Goal: Transaction & Acquisition: Purchase product/service

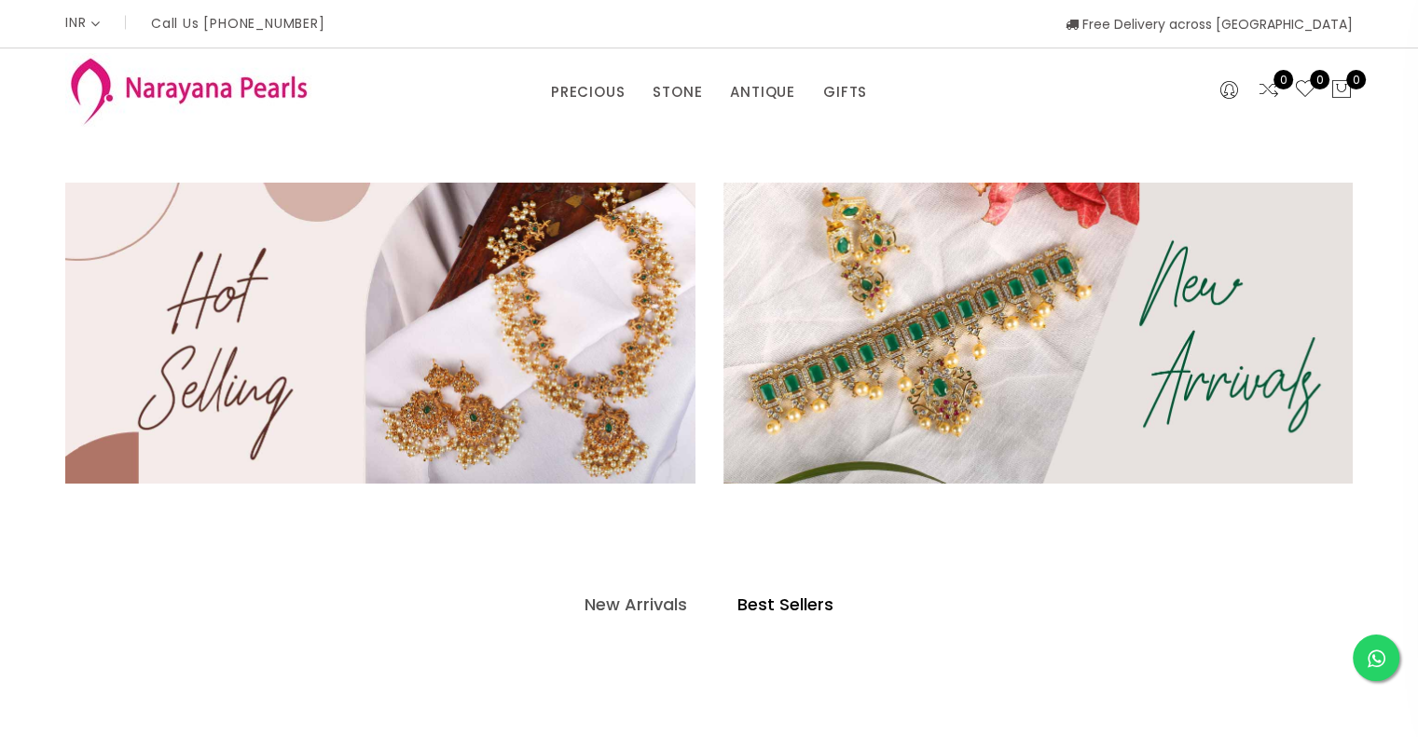
click at [324, 586] on div "New Arrivals Best Sellers" at bounding box center [708, 630] width 1287 height 89
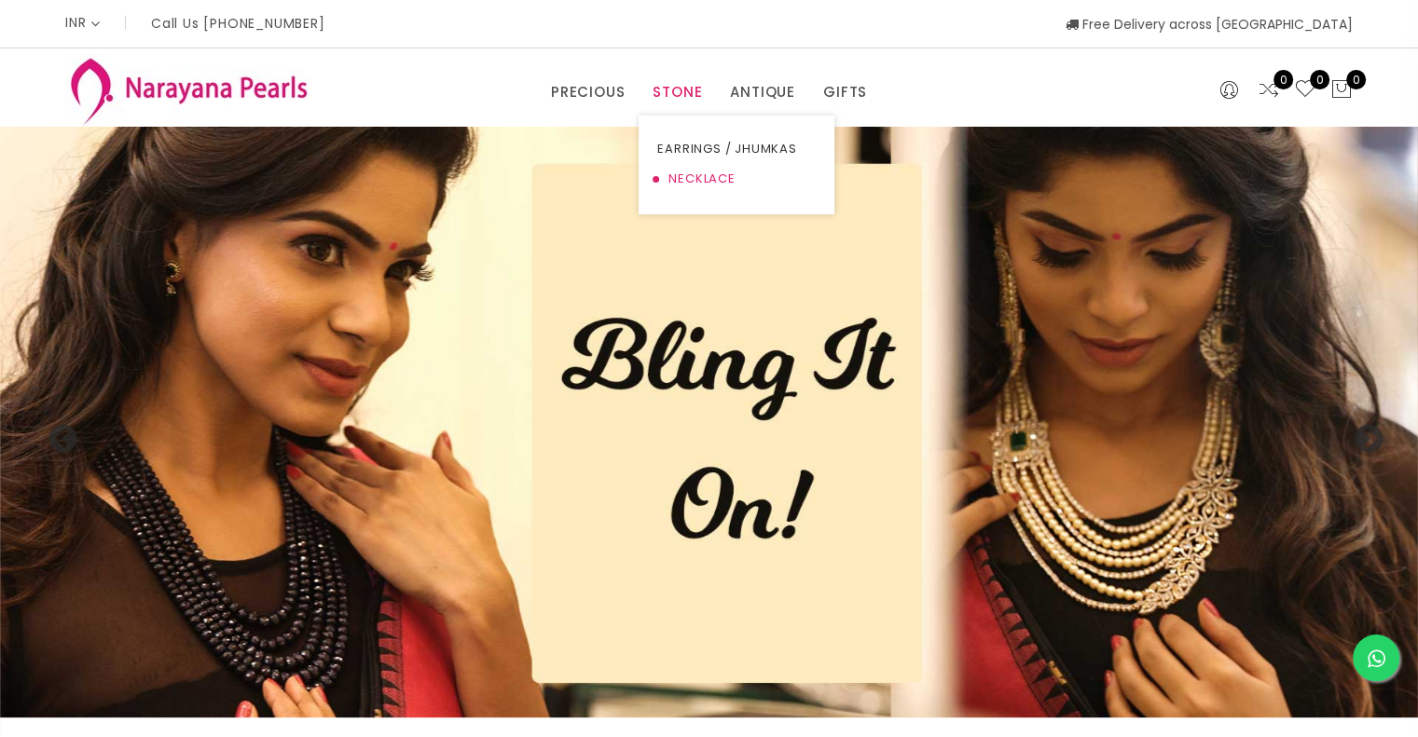
click at [672, 175] on link "NECKLACE" at bounding box center [736, 179] width 158 height 30
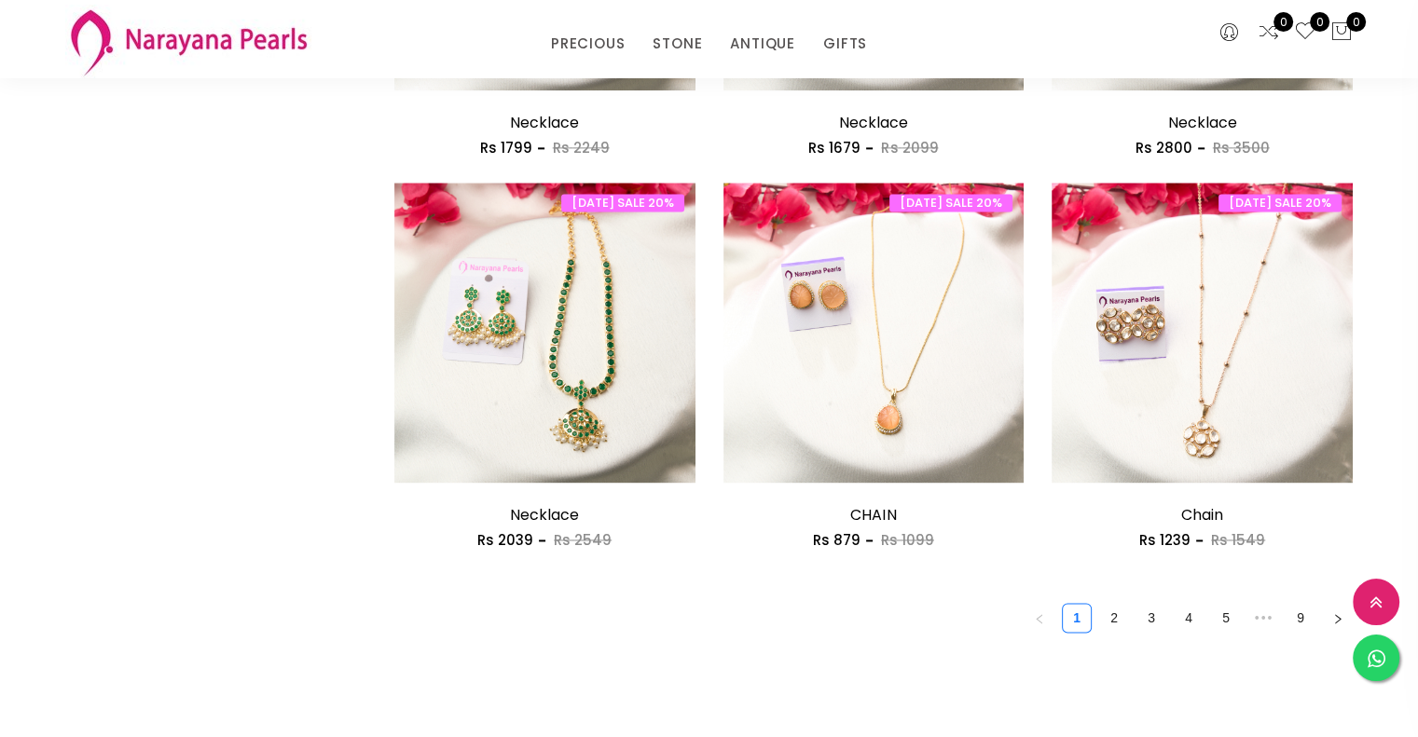
scroll to position [2401, 0]
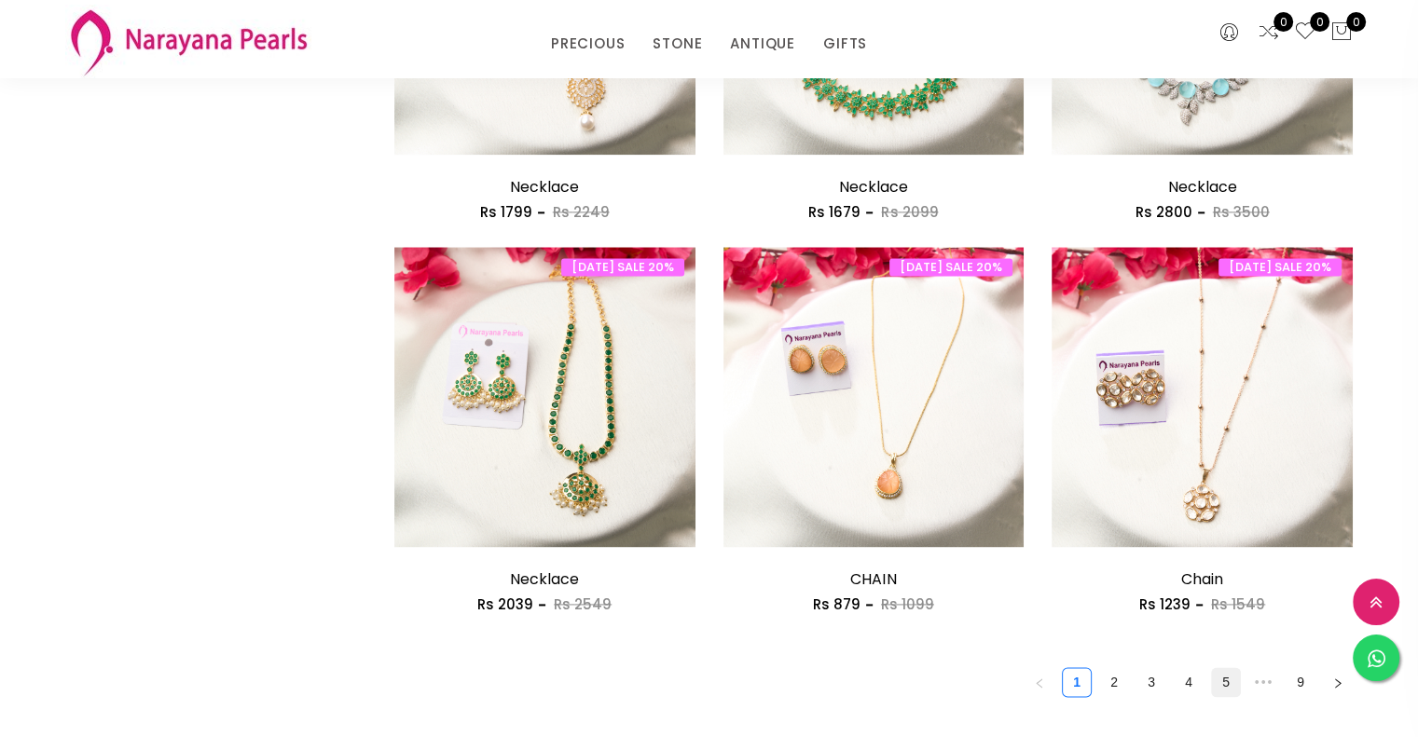
click at [1225, 682] on link "5" at bounding box center [1226, 682] width 28 height 28
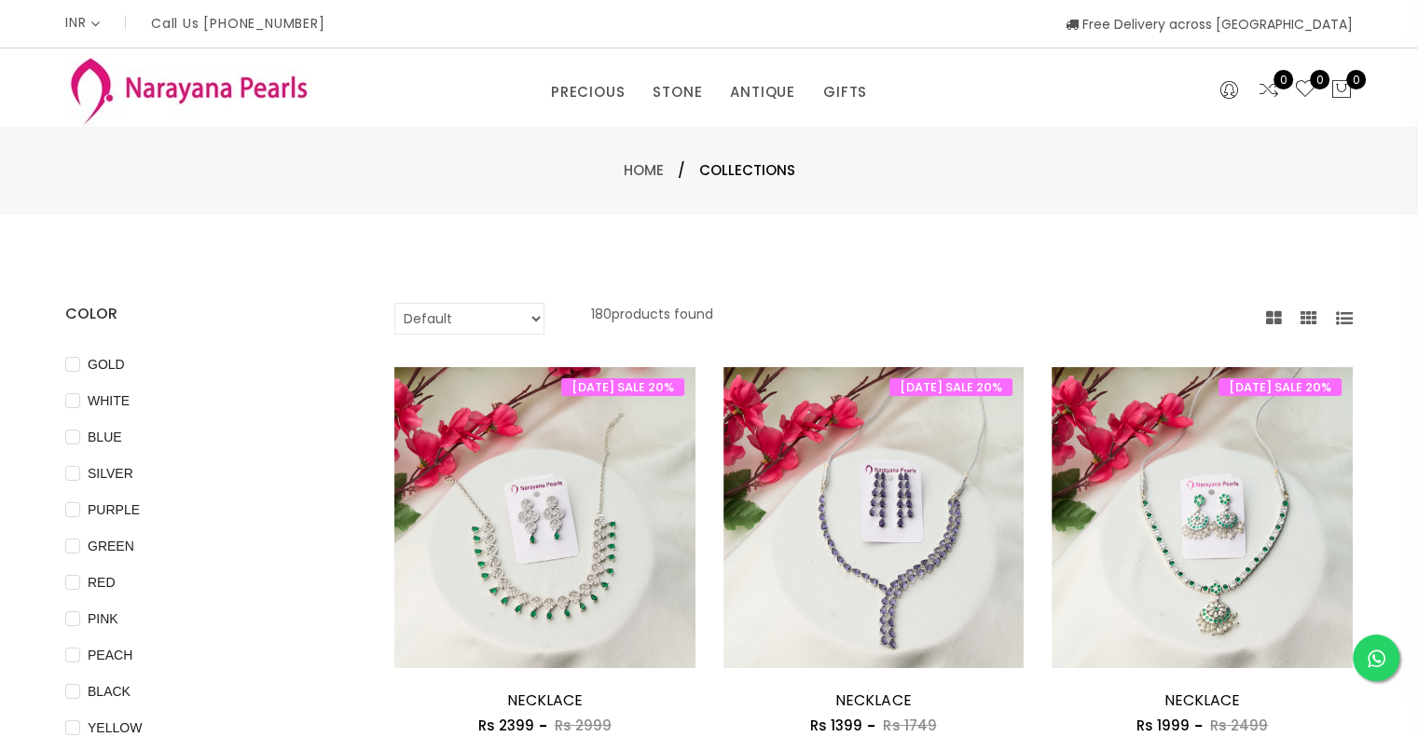
click at [1346, 310] on icon at bounding box center [1344, 318] width 17 height 17
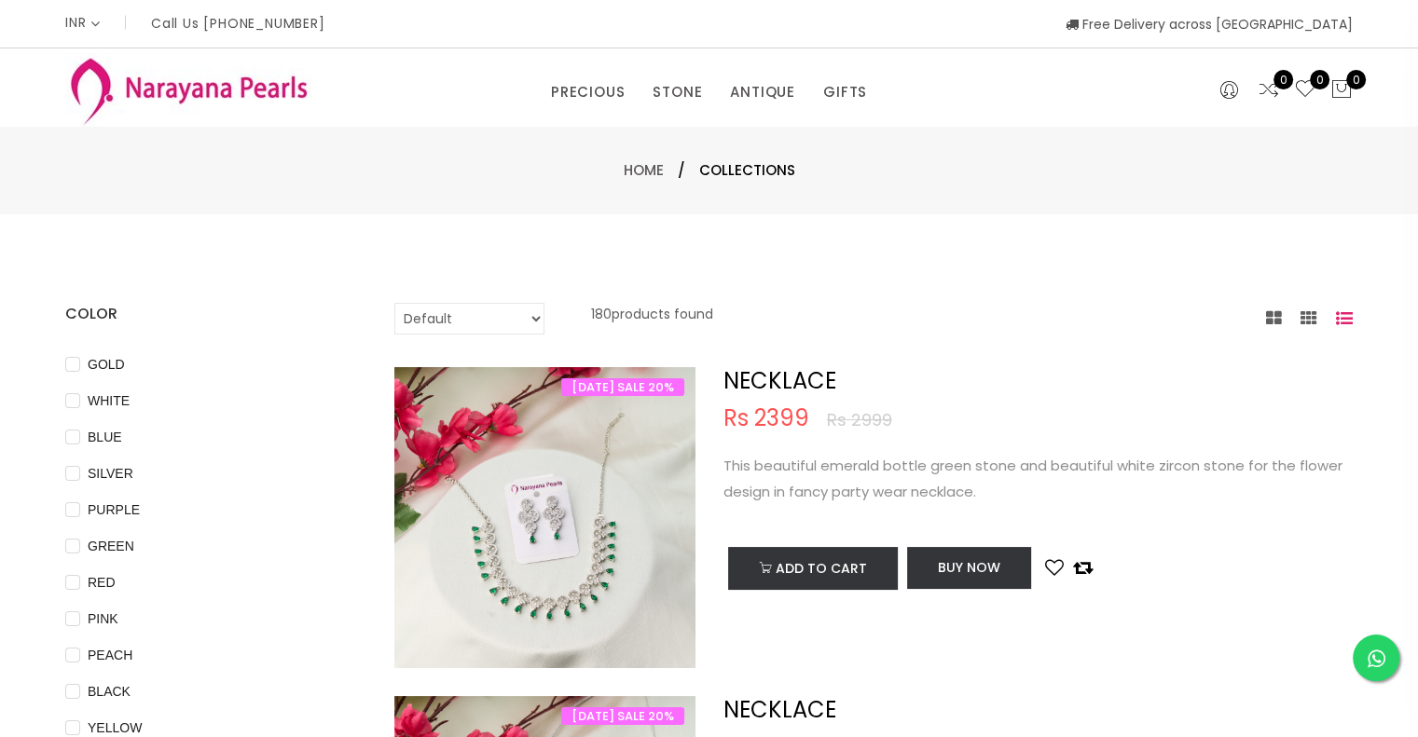
click at [515, 318] on select "Default Price - High to Low Price - Low to High" at bounding box center [469, 319] width 150 height 32
select select "priceHighToLow"
click at [394, 303] on select "Default Price - High to Low Price - Low to High" at bounding box center [469, 319] width 150 height 32
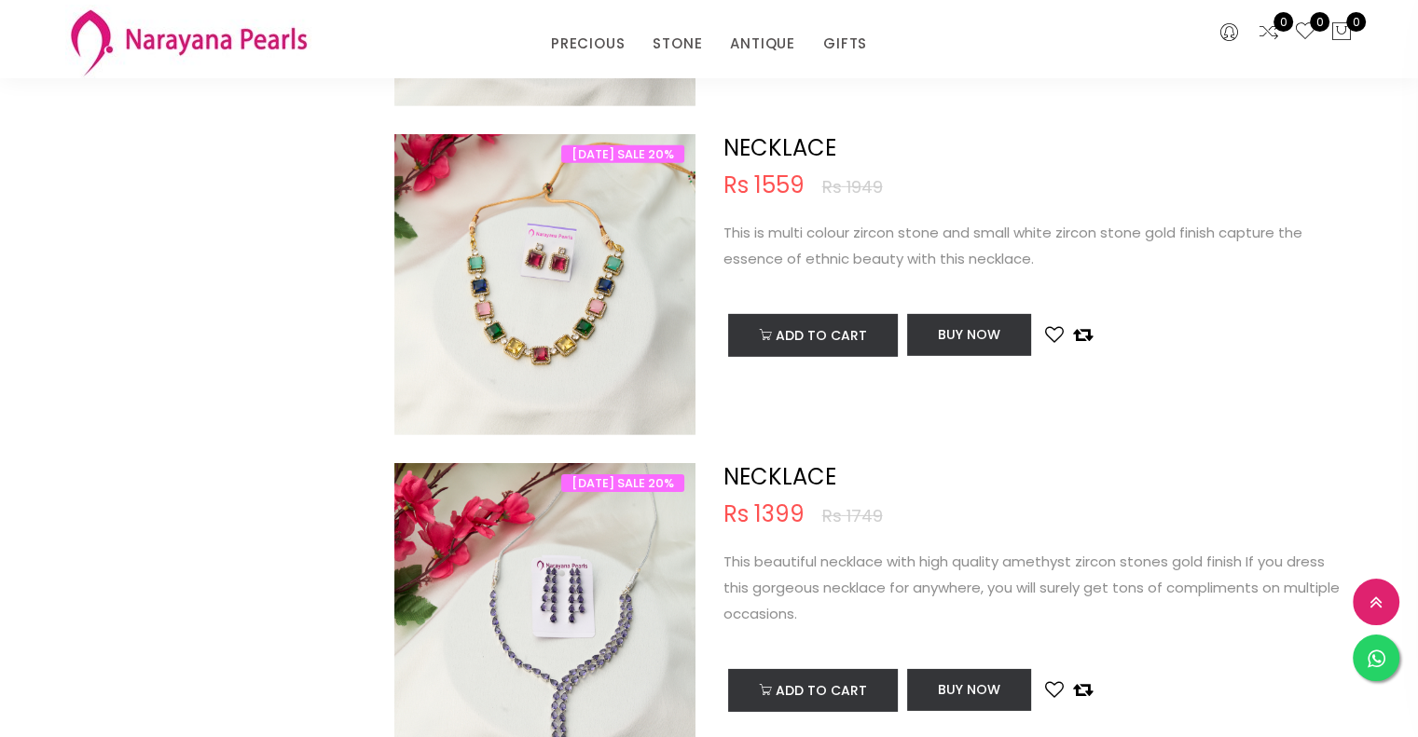
scroll to position [5902, 0]
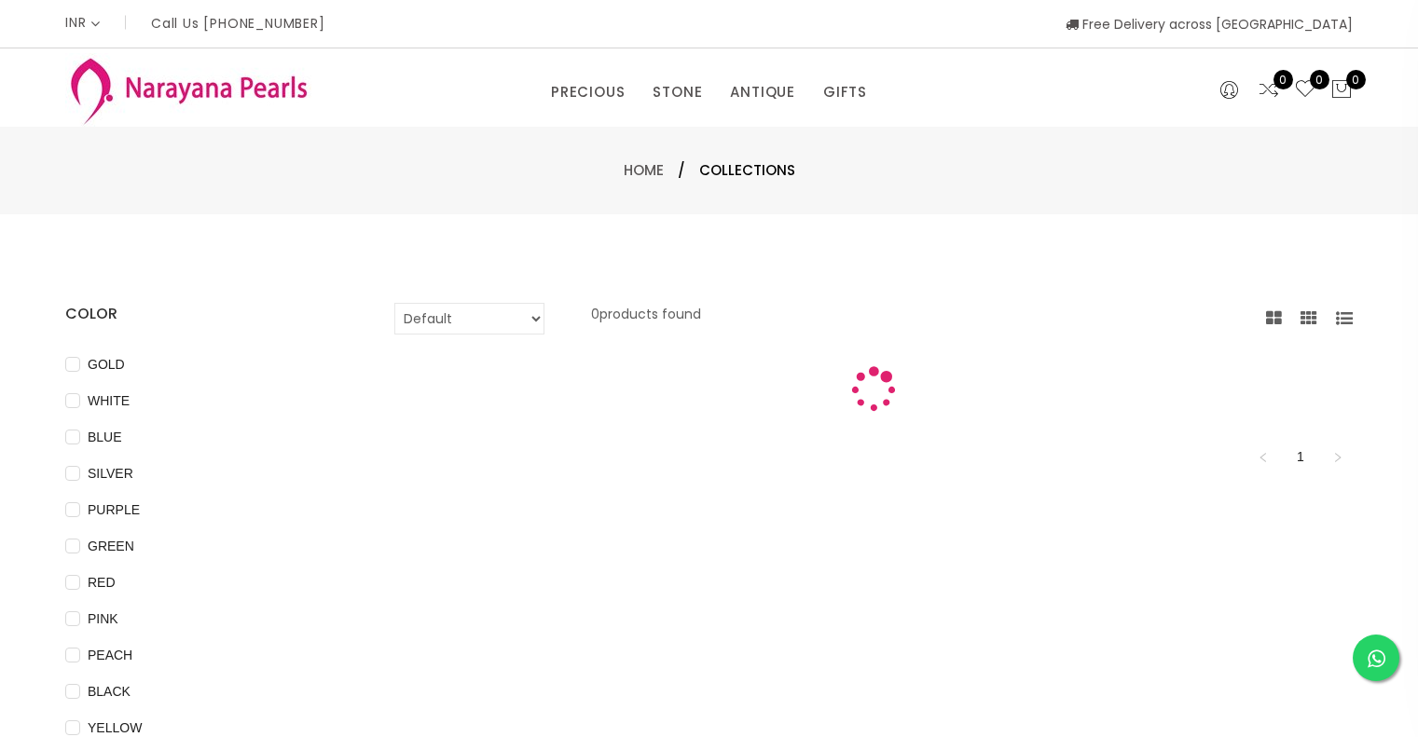
select select "INR"
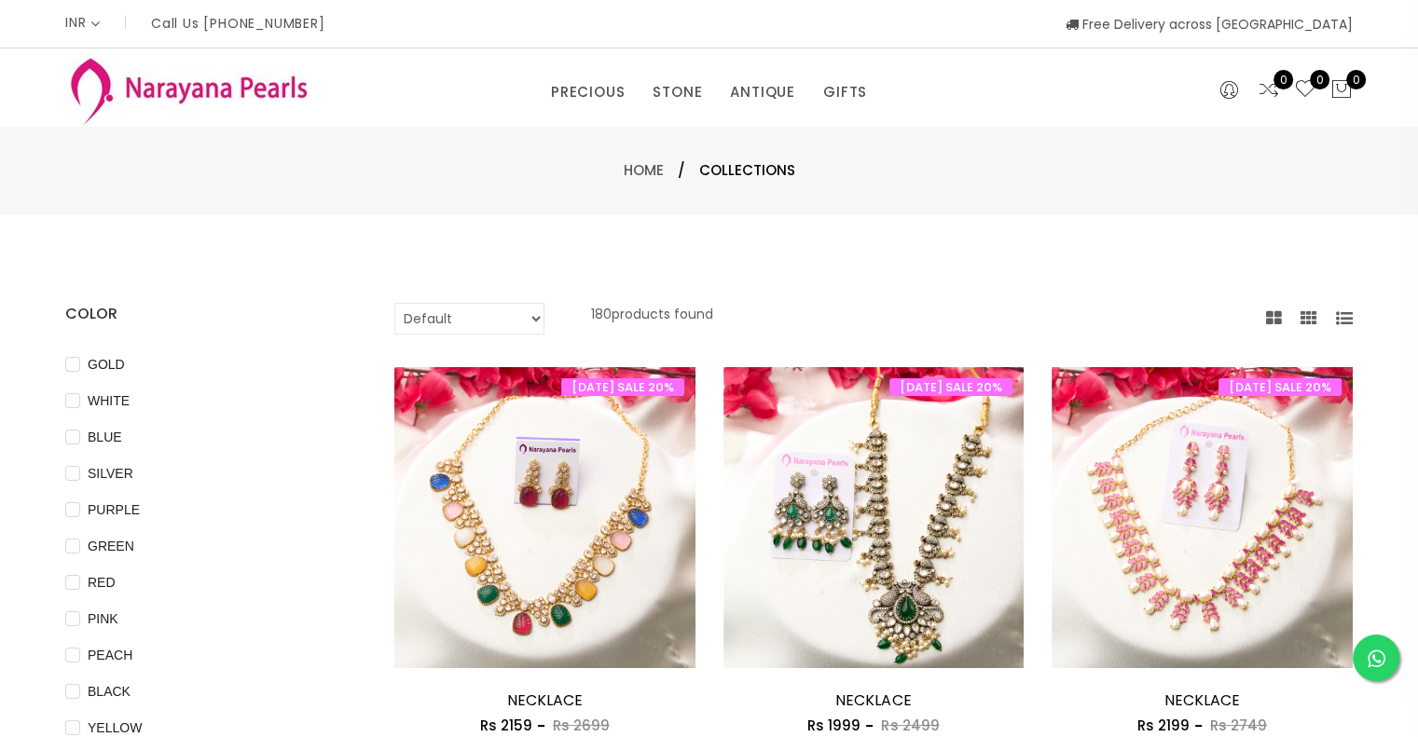
click at [529, 318] on select "Default Price - High to Low Price - Low to High" at bounding box center [469, 319] width 150 height 32
select select "priceHighToLow"
click at [394, 303] on select "Default Price - High to Low Price - Low to High" at bounding box center [469, 319] width 150 height 32
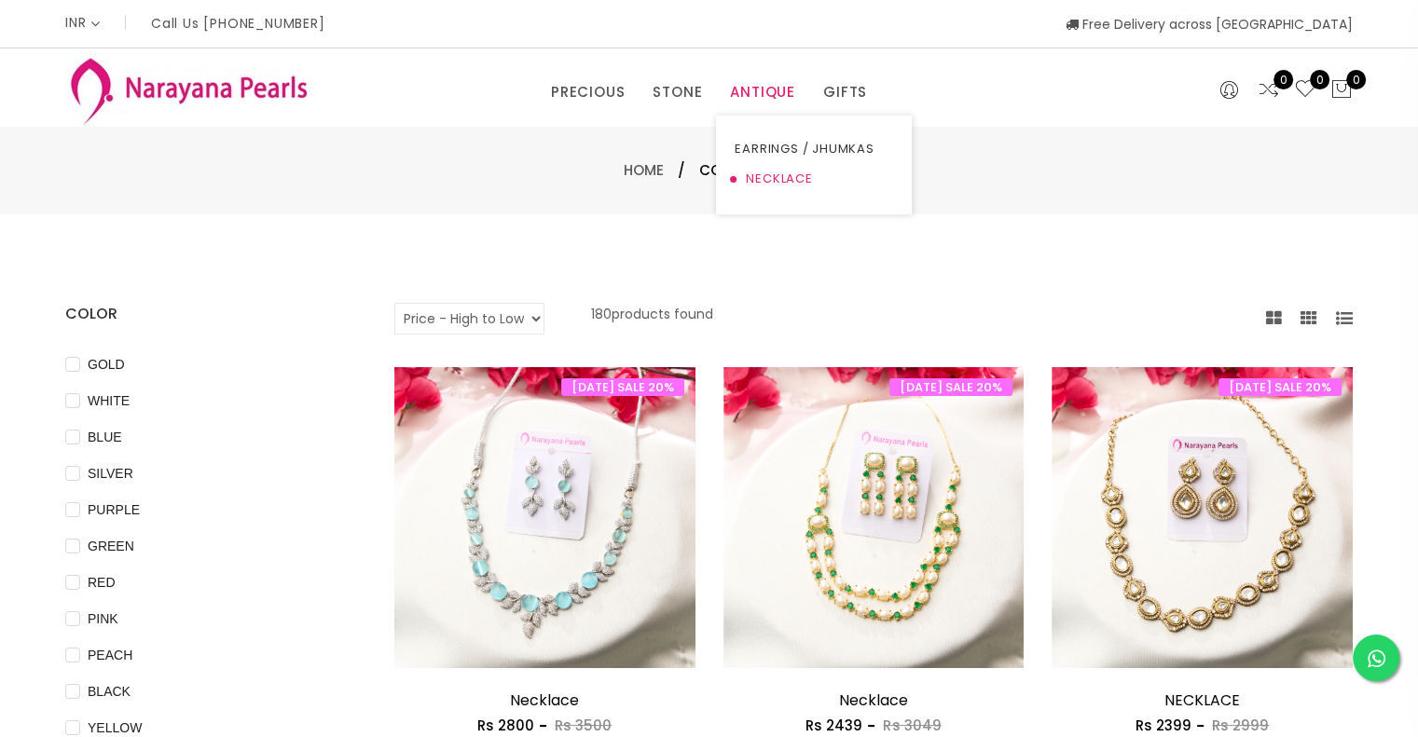
click at [772, 179] on link "NECKLACE" at bounding box center [813, 179] width 158 height 30
click at [537, 322] on select "Default Price - High to Low Price - Low to High" at bounding box center [469, 319] width 150 height 32
click at [394, 303] on select "Default Price - High to Low Price - Low to High" at bounding box center [469, 319] width 150 height 32
click at [515, 323] on select "Default Price - High to Low Price - Low to High" at bounding box center [469, 319] width 150 height 32
click at [394, 303] on select "Default Price - High to Low Price - Low to High" at bounding box center [469, 319] width 150 height 32
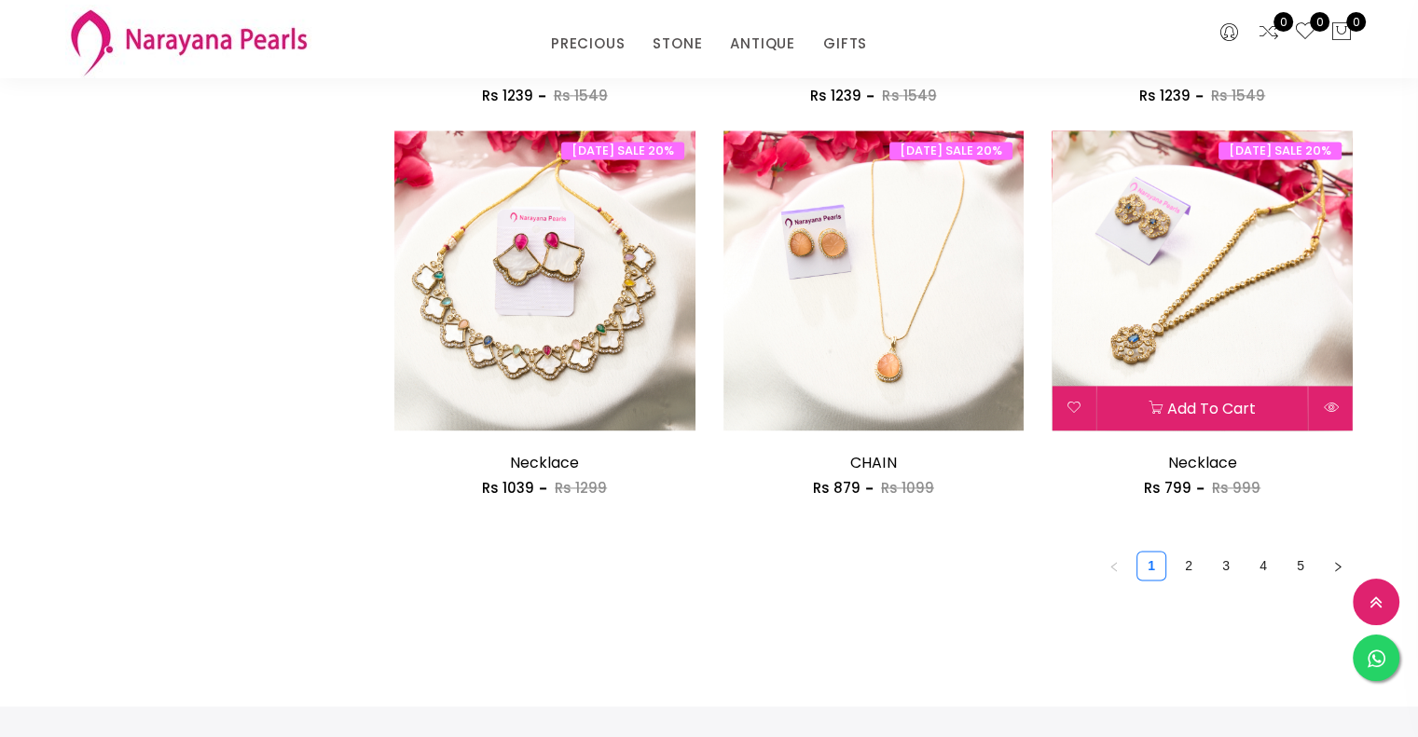
scroll to position [2517, 0]
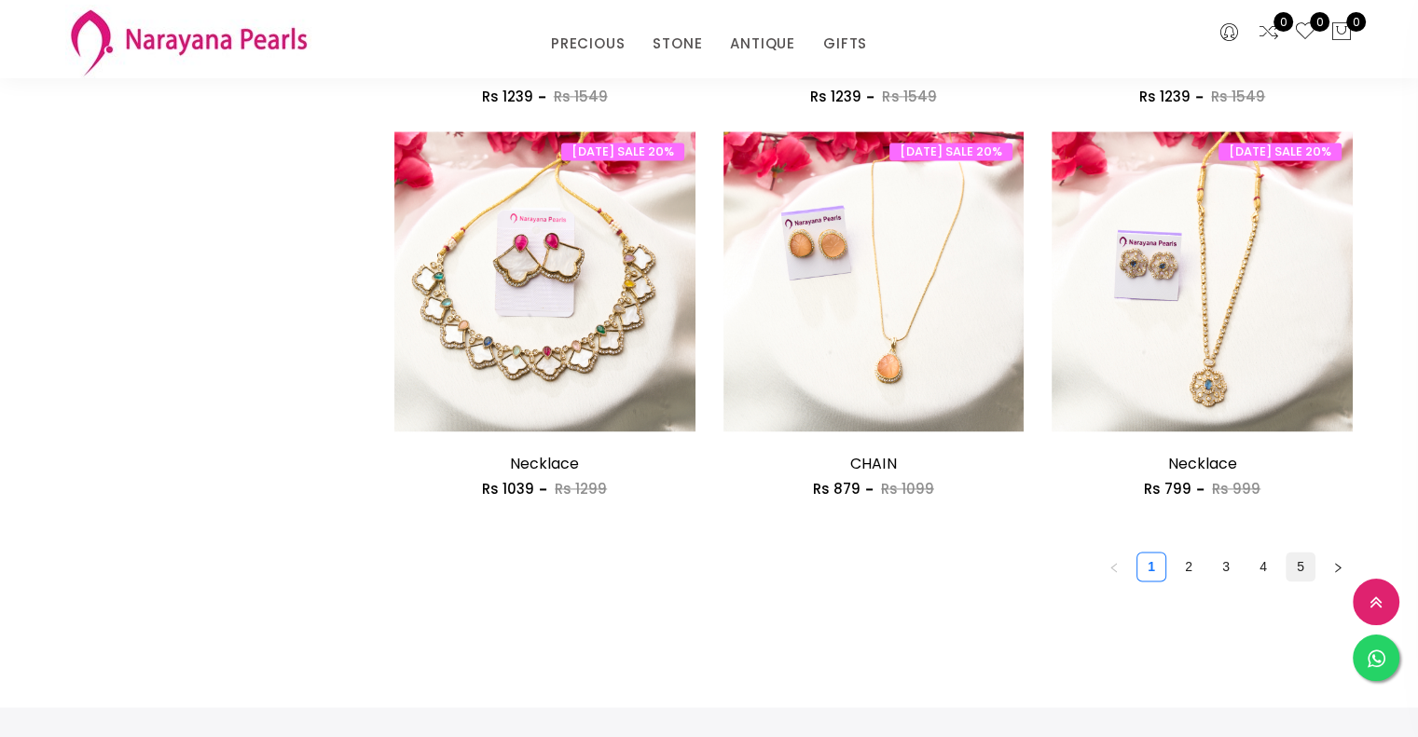
click at [1309, 562] on link "5" at bounding box center [1300, 567] width 28 height 28
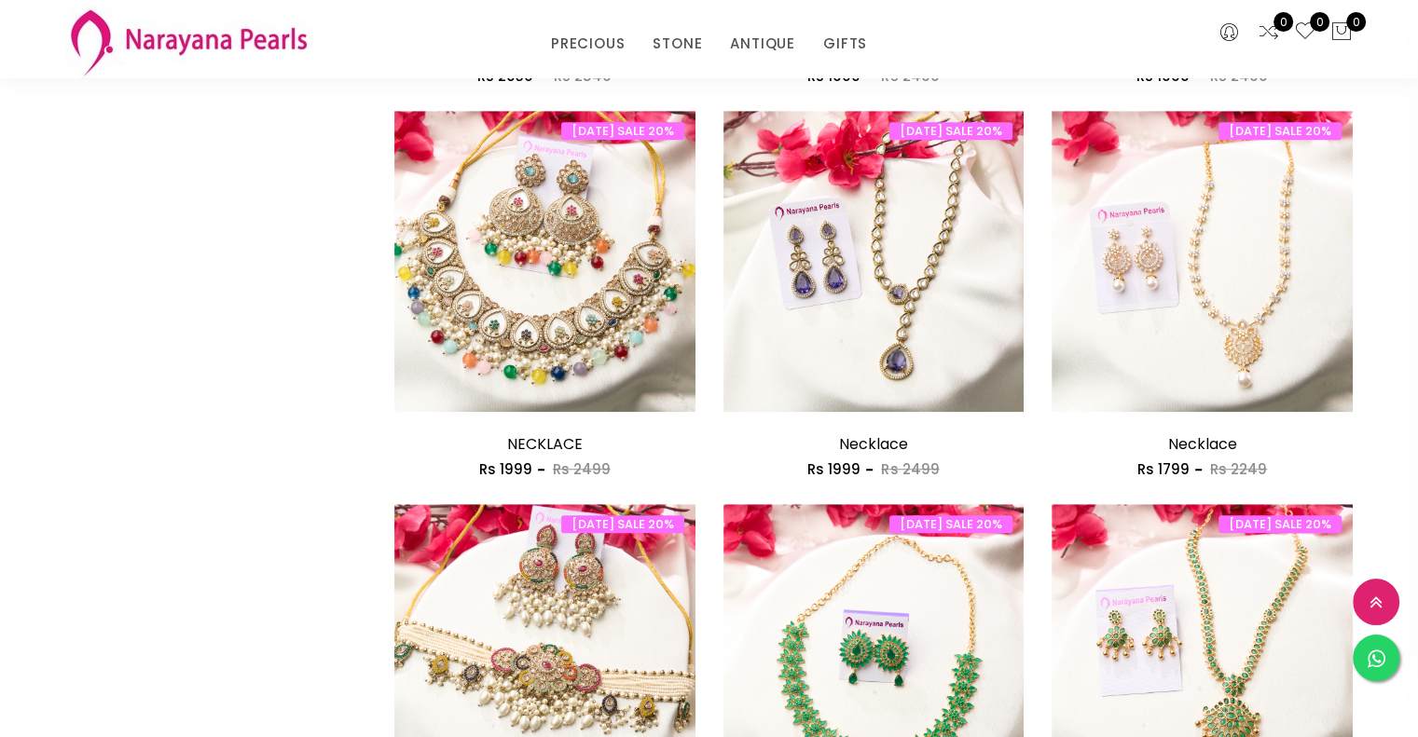
scroll to position [1361, 0]
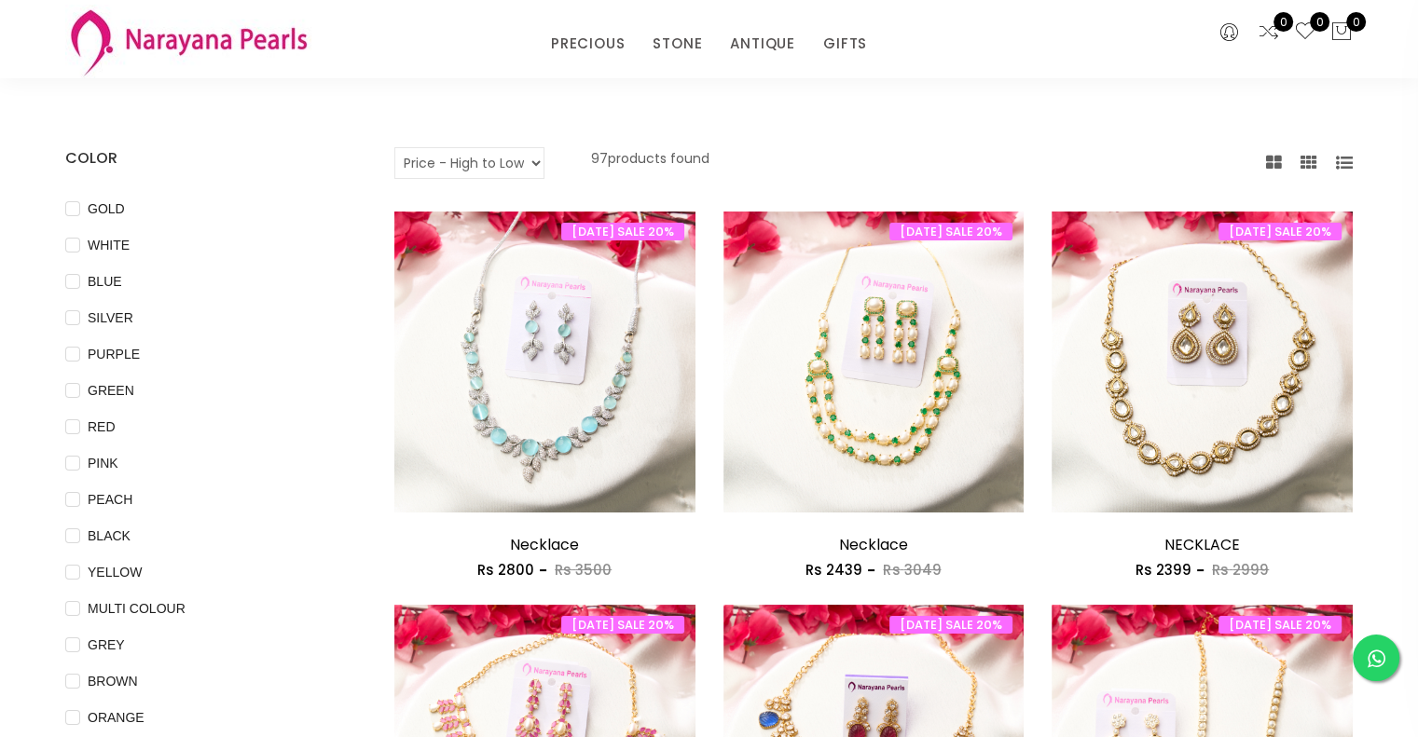
scroll to position [78, 0]
